Goal: Task Accomplishment & Management: Complete application form

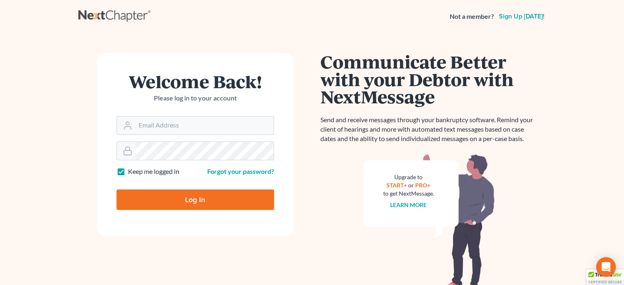
type input "[EMAIL_ADDRESS][DOMAIN_NAME]"
click at [187, 194] on input "Log In" at bounding box center [194, 199] width 157 height 20
type input "Thinking..."
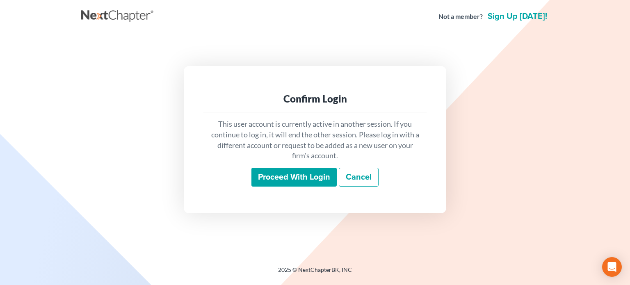
click at [299, 176] on input "Proceed with login" at bounding box center [293, 177] width 85 height 19
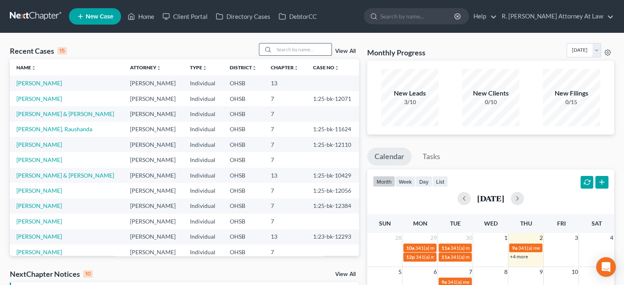
click at [299, 47] on input "search" at bounding box center [302, 49] width 57 height 12
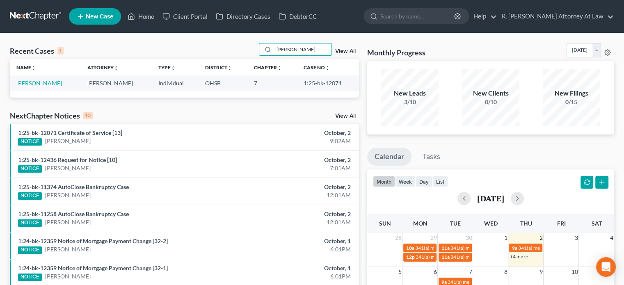
type input "[PERSON_NAME]"
click at [30, 82] on link "[PERSON_NAME]" at bounding box center [39, 83] width 46 height 7
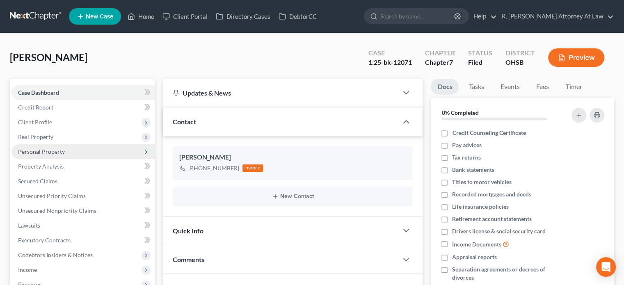
click at [34, 152] on span "Personal Property" at bounding box center [41, 151] width 47 height 7
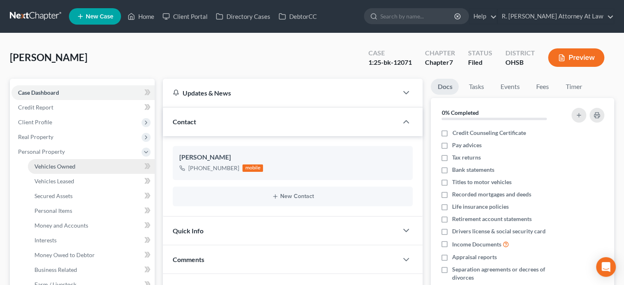
click at [40, 165] on span "Vehicles Owned" at bounding box center [54, 166] width 41 height 7
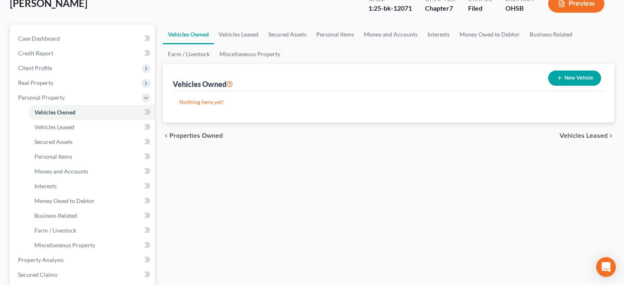
scroll to position [55, 0]
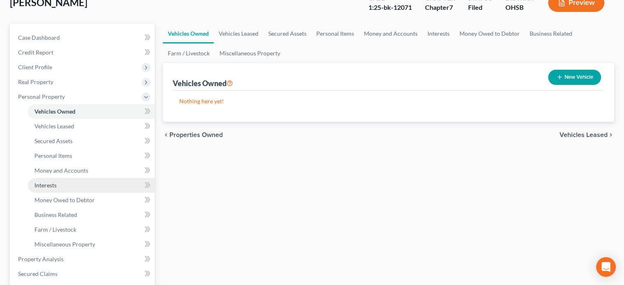
click at [78, 182] on link "Interests" at bounding box center [91, 185] width 127 height 15
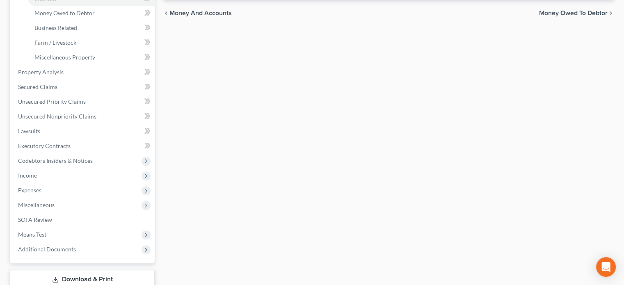
scroll to position [243, 0]
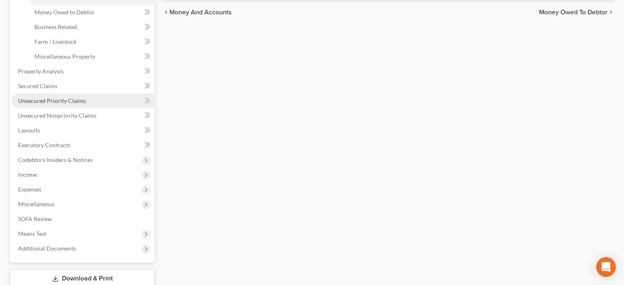
click at [73, 95] on link "Unsecured Priority Claims" at bounding box center [82, 100] width 143 height 15
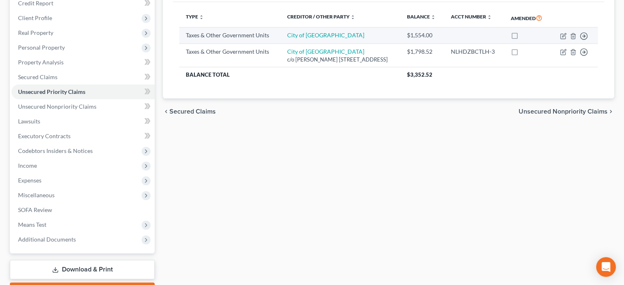
scroll to position [150, 0]
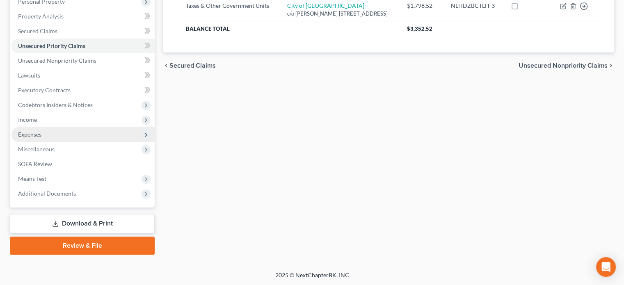
click at [54, 137] on span "Expenses" at bounding box center [82, 134] width 143 height 15
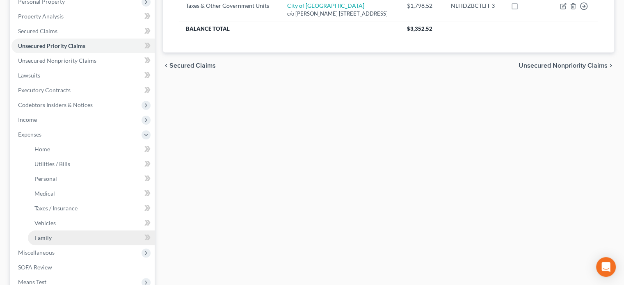
click at [57, 237] on link "Family" at bounding box center [91, 237] width 127 height 15
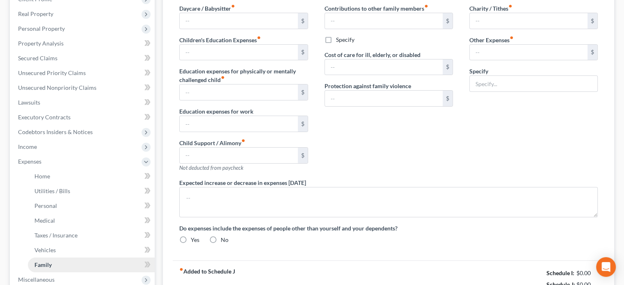
type input "0.00"
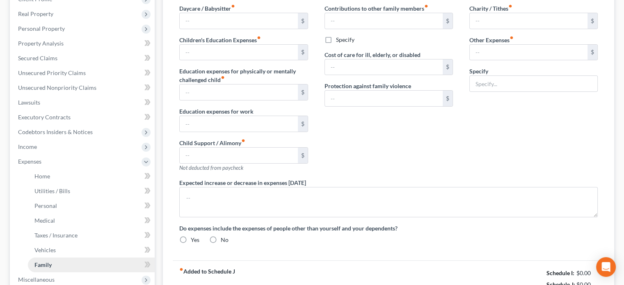
type input "0.00"
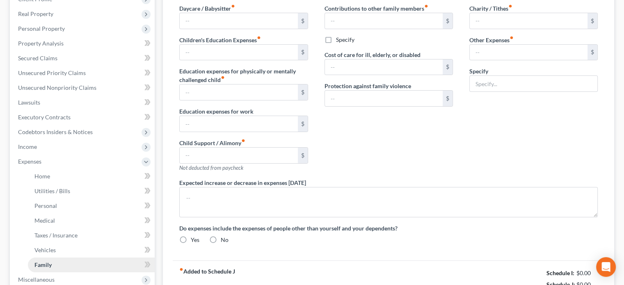
type textarea "Debtor drives son's car but has no interest in the car."
radio input "true"
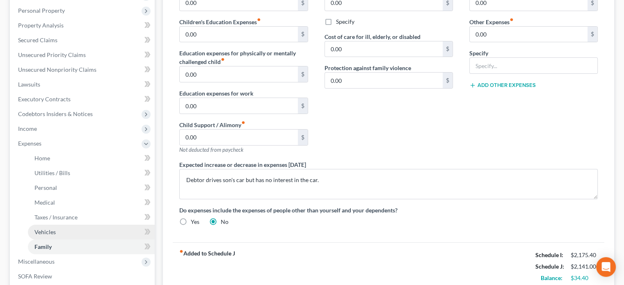
scroll to position [138, 0]
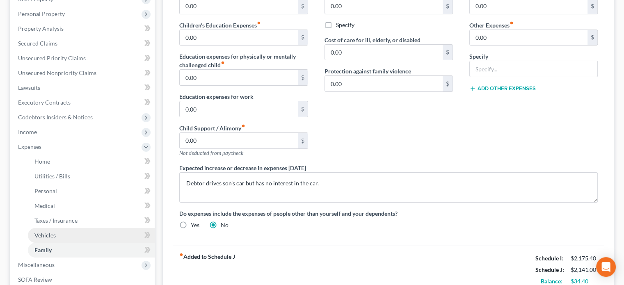
click at [132, 112] on span "Codebtors Insiders & Notices" at bounding box center [82, 117] width 143 height 15
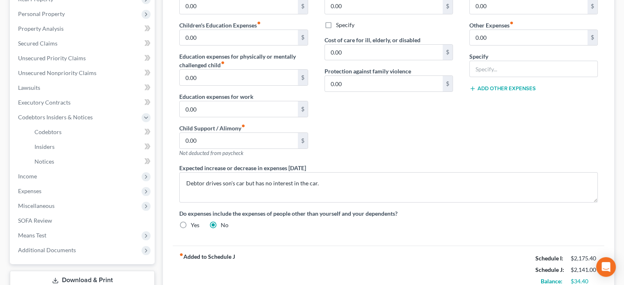
drag, startPoint x: 132, startPoint y: 112, endPoint x: 375, endPoint y: 132, distance: 243.9
click at [375, 132] on div "Contributions to other family members fiber_manual_record 0.00 $ Specify Cost o…" at bounding box center [388, 76] width 145 height 174
click at [50, 221] on span "SOFA Review" at bounding box center [35, 220] width 34 height 7
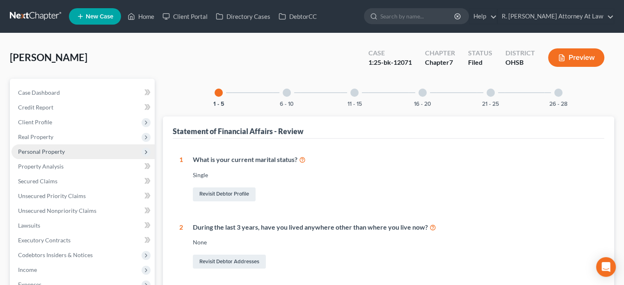
click at [35, 151] on span "Personal Property" at bounding box center [41, 151] width 47 height 7
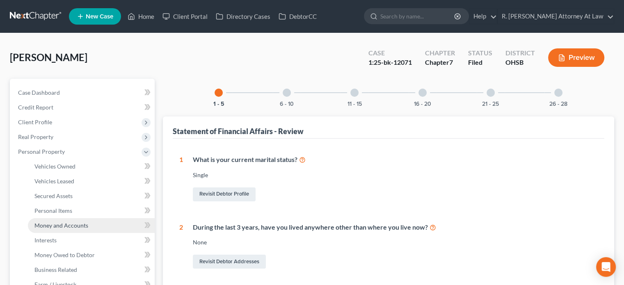
click at [48, 222] on span "Money and Accounts" at bounding box center [61, 225] width 54 height 7
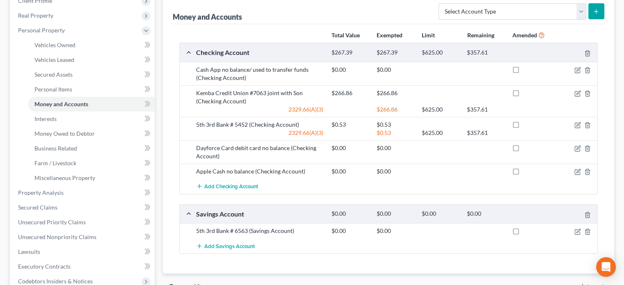
scroll to position [122, 0]
click at [62, 119] on link "Interests" at bounding box center [91, 118] width 127 height 15
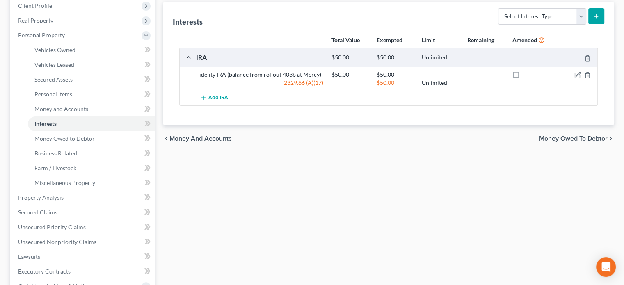
scroll to position [116, 0]
